Goal: Communication & Community: Answer question/provide support

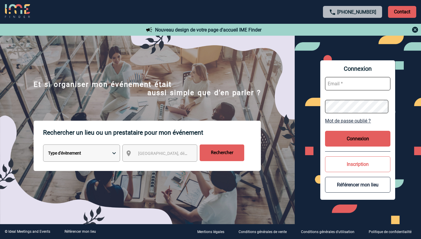
click at [278, 87] on input "text" at bounding box center [357, 83] width 65 height 13
type input "[EMAIL_ADDRESS][DOMAIN_NAME]"
click at [278, 139] on button "Connexion" at bounding box center [357, 139] width 65 height 16
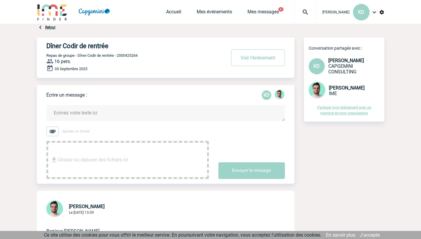
click at [69, 108] on textarea at bounding box center [165, 113] width 238 height 16
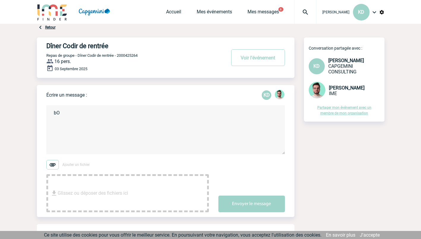
type textarea "b"
click at [56, 121] on textarea "Bonjour Benjamin, toutes mes excuses pour le retour tardif." at bounding box center [165, 129] width 238 height 49
click at [146, 118] on textarea "Bonjour Benjamin, Toutes mes excuses pour le retour tardif." at bounding box center [165, 129] width 238 height 49
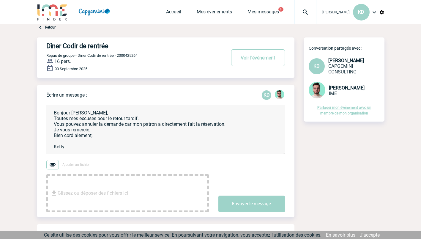
type textarea "Bonjour Benjamin, Toutes mes excuses pour le retour tardif. Vous pouvez annuler…"
click at [249, 201] on button "Envoyer le message" at bounding box center [251, 203] width 67 height 17
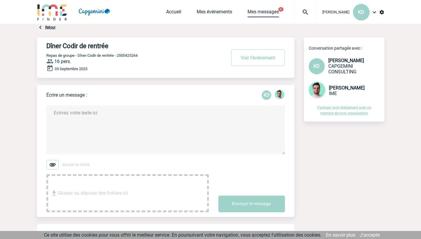
click at [255, 12] on link "Mes messages" at bounding box center [262, 13] width 31 height 8
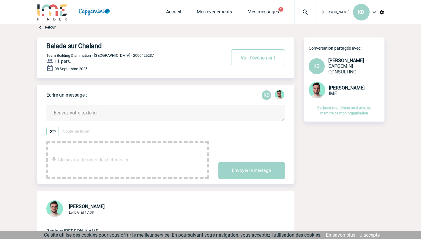
click at [53, 132] on img at bounding box center [52, 132] width 12 height 10
click at [0, 0] on input "Ajouter un fichier" at bounding box center [0, 0] width 0 height 0
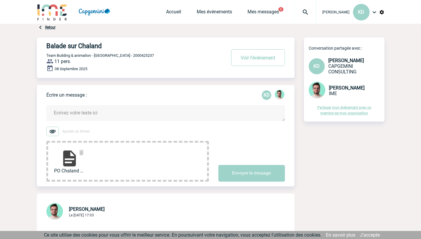
click at [63, 113] on textarea at bounding box center [165, 113] width 238 height 16
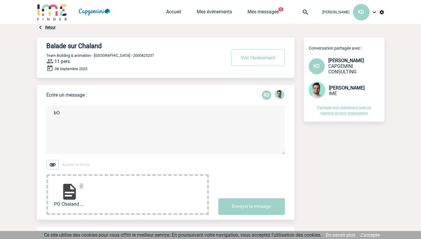
type textarea "b"
click at [0, 104] on html "Ketty DANICAN KD Accueil Mes événements 5" at bounding box center [210, 119] width 421 height 239
click at [73, 116] on textarea at bounding box center [165, 129] width 238 height 49
click at [89, 112] on textarea "Bonjour Benjamin, Vous trouverez en pj le PO. Bien cordialement, Ketty" at bounding box center [165, 129] width 238 height 49
click at [99, 116] on textarea "Bonjour Benjamin, Vous trouverez en pj le PO. Bien cordialement, Ketty" at bounding box center [165, 129] width 238 height 49
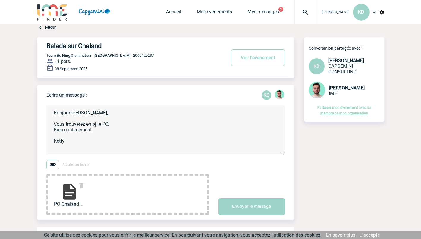
type textarea "Bonjour Benjamin, Vous trouverez en pj le PO. Bien cordialement, Ketty"
click at [238, 209] on button "Envoyer le message" at bounding box center [251, 206] width 67 height 17
